Goal: Complete application form: Complete application form

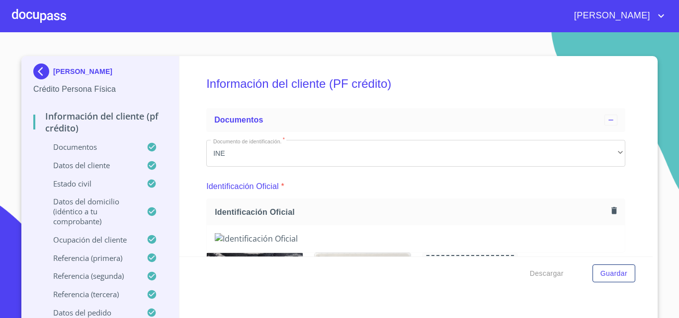
scroll to position [3447, 0]
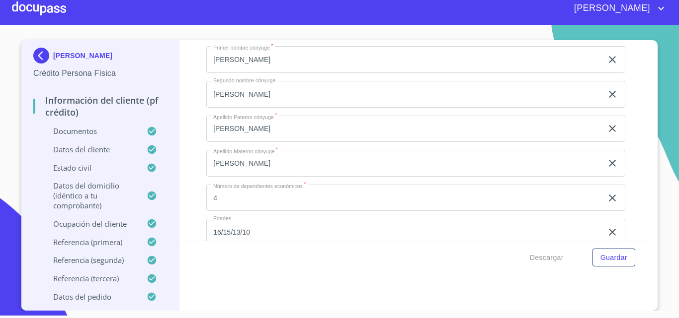
drag, startPoint x: 297, startPoint y: 183, endPoint x: 193, endPoint y: 174, distance: 103.7
click at [193, 174] on div "Información del cliente (PF crédito) Documentos Documento de identificación.   …" at bounding box center [415, 140] width 473 height 201
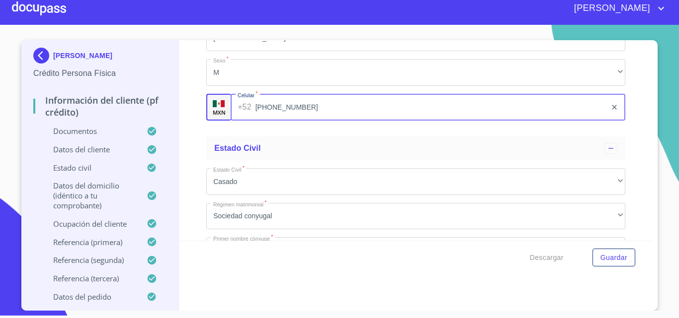
scroll to position [3248, 0]
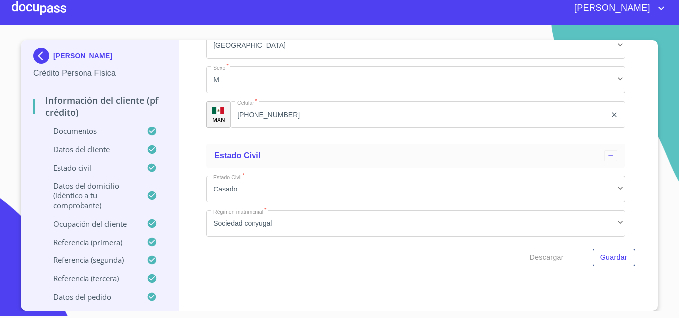
drag, startPoint x: 270, startPoint y: 127, endPoint x: 201, endPoint y: 130, distance: 69.1
click at [201, 130] on div "Información del cliente (PF crédito) Documentos Documento de identificación.   …" at bounding box center [415, 140] width 473 height 201
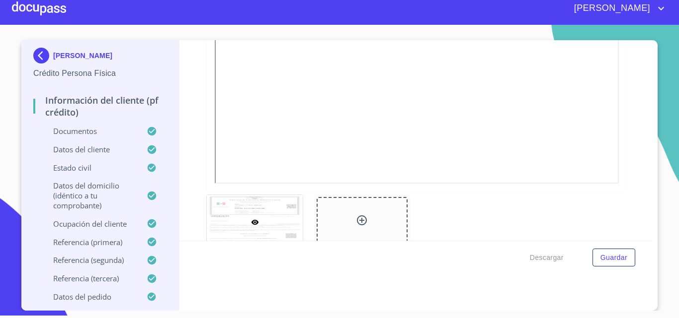
scroll to position [2603, 0]
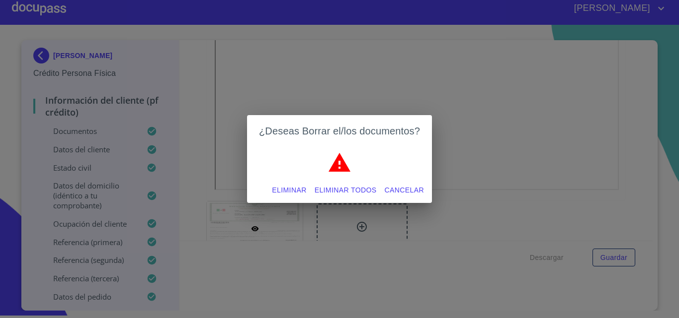
click at [363, 188] on span "Eliminar todos" at bounding box center [345, 190] width 62 height 12
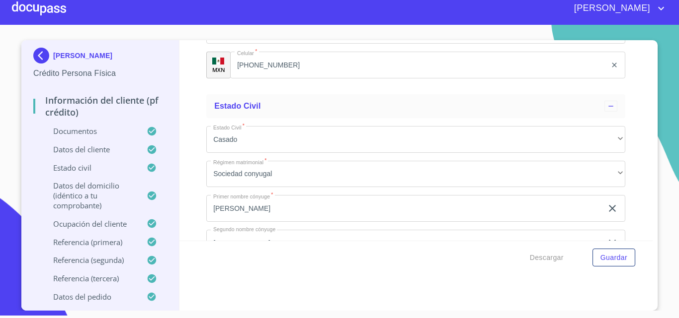
scroll to position [3397, 0]
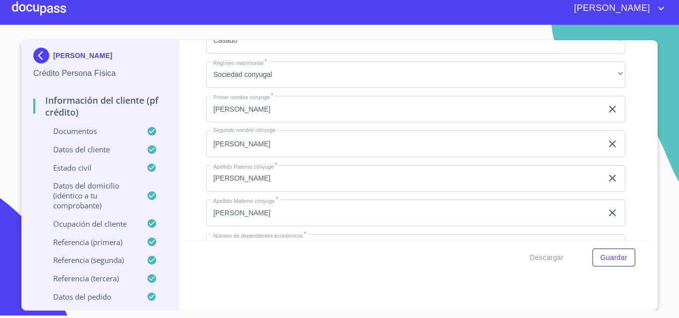
click at [620, 268] on div "Descargar Guardar" at bounding box center [415, 258] width 473 height 34
click at [617, 259] on span "Guardar" at bounding box center [613, 258] width 27 height 12
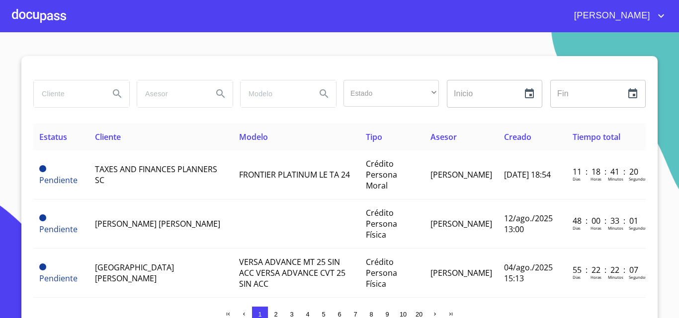
click at [53, 12] on div at bounding box center [39, 16] width 54 height 32
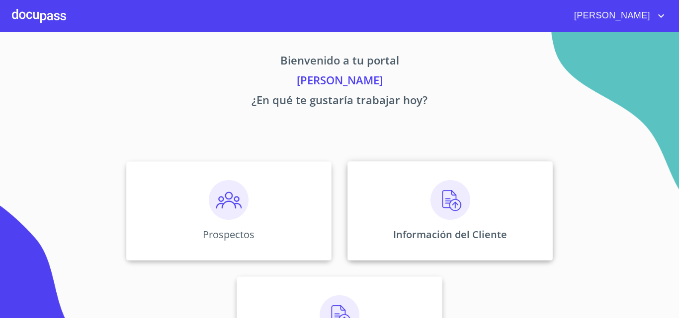
click at [402, 231] on p "Información del Cliente" at bounding box center [450, 234] width 114 height 13
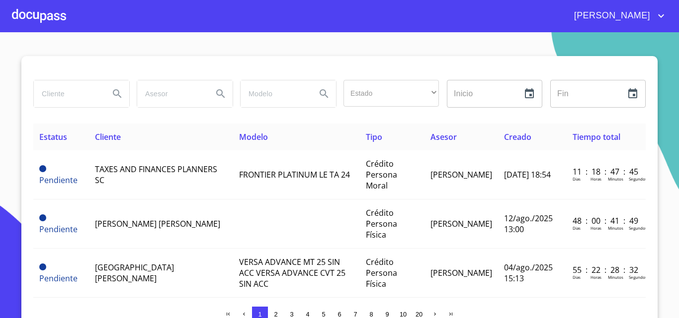
click at [64, 95] on input "search" at bounding box center [68, 93] width 68 height 27
type input "jonatan"
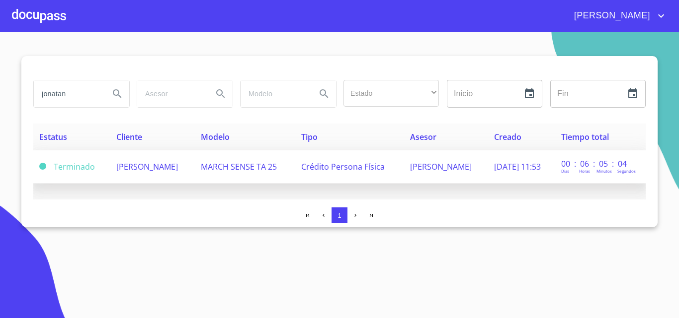
click at [179, 177] on td "[PERSON_NAME]" at bounding box center [152, 167] width 84 height 33
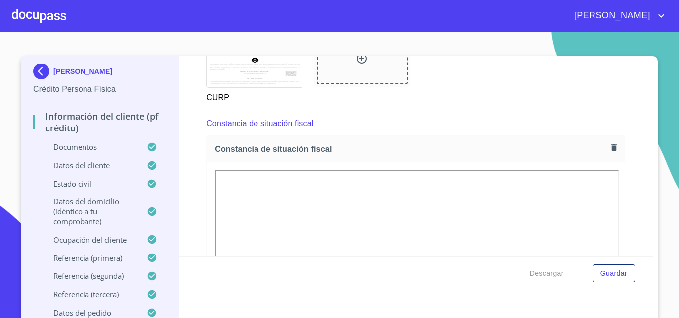
scroll to position [2633, 0]
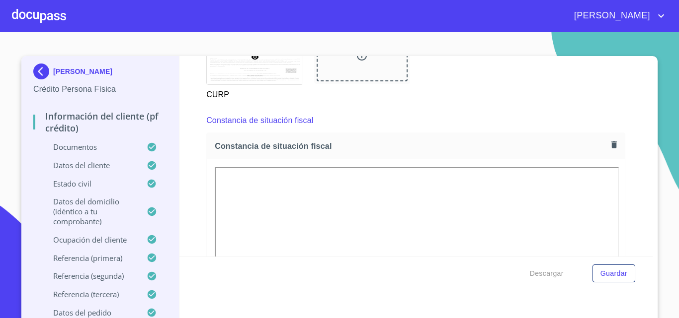
click at [607, 152] on button "button" at bounding box center [613, 144] width 13 height 13
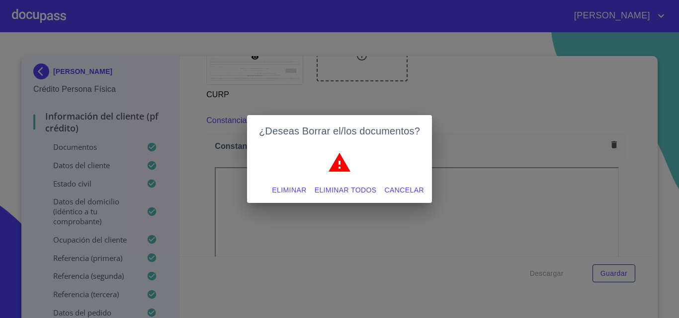
click at [361, 192] on span "Eliminar todos" at bounding box center [345, 190] width 62 height 12
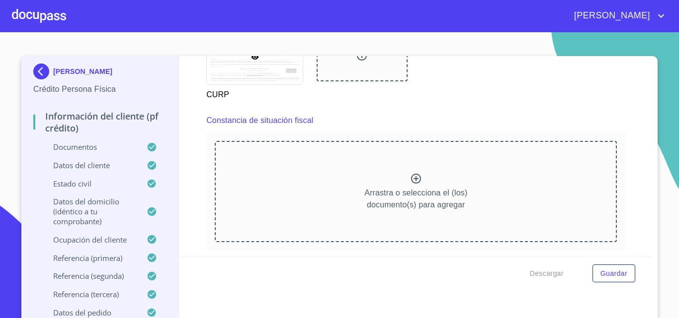
click at [379, 202] on p "Arrastra o selecciona el (los) documento(s) para agregar" at bounding box center [415, 199] width 103 height 24
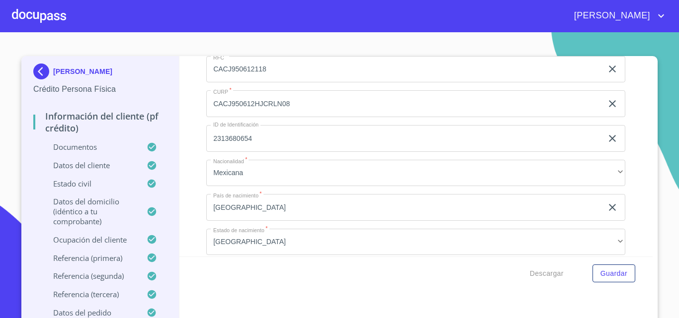
scroll to position [3328, 0]
click at [608, 274] on span "Guardar" at bounding box center [613, 274] width 27 height 12
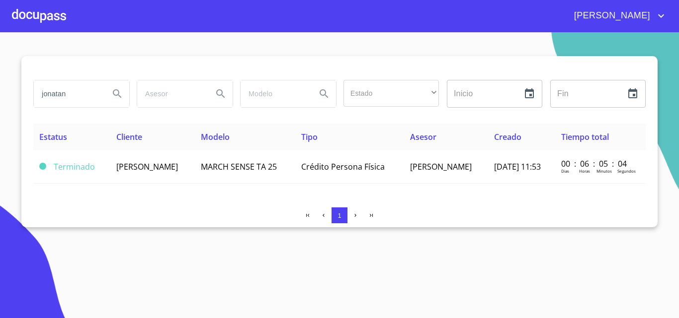
click at [46, 7] on div at bounding box center [39, 16] width 54 height 32
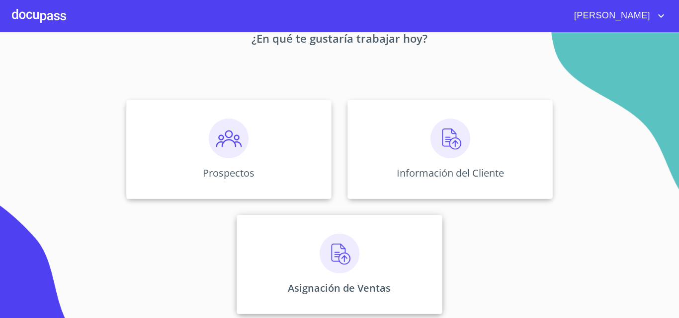
scroll to position [66, 0]
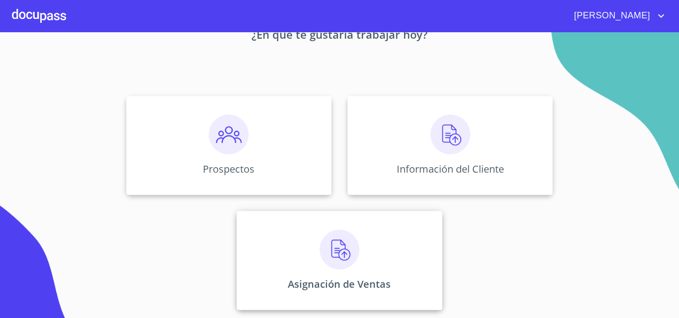
click at [319, 260] on img at bounding box center [339, 250] width 40 height 40
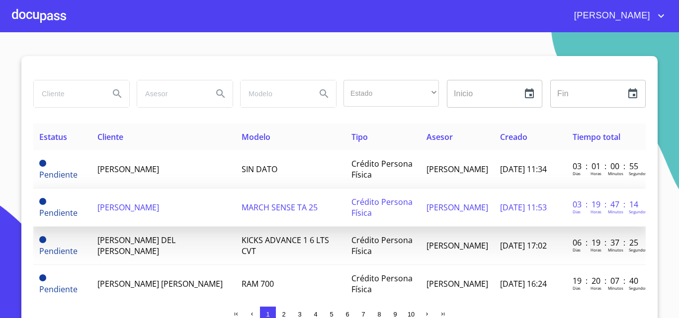
click at [176, 195] on td "[PERSON_NAME]" at bounding box center [163, 208] width 144 height 38
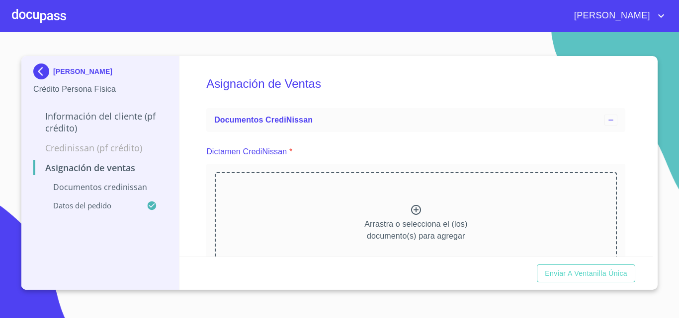
click at [268, 212] on div "Arrastra o selecciona el (los) documento(s) para agregar" at bounding box center [416, 222] width 402 height 101
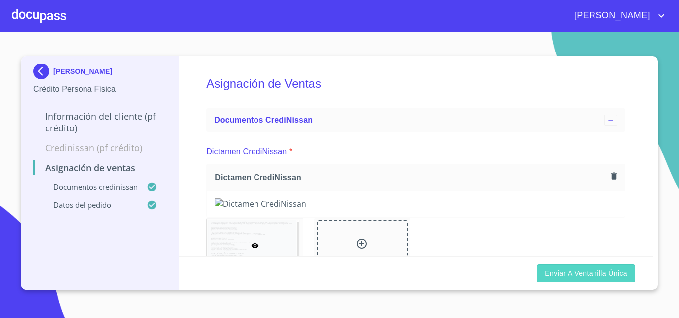
click at [569, 277] on span "Enviar a Ventanilla única" at bounding box center [585, 274] width 82 height 12
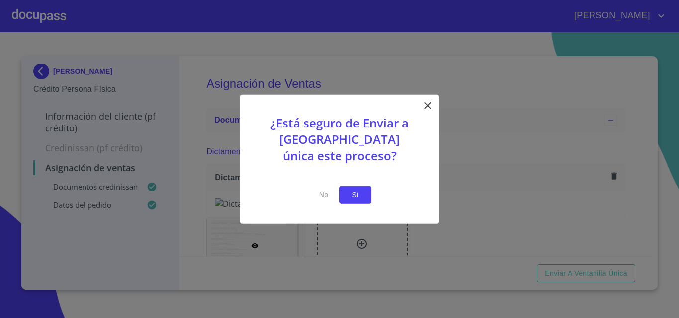
click at [363, 194] on span "Si" at bounding box center [355, 195] width 16 height 12
